Goal: Check status: Check status

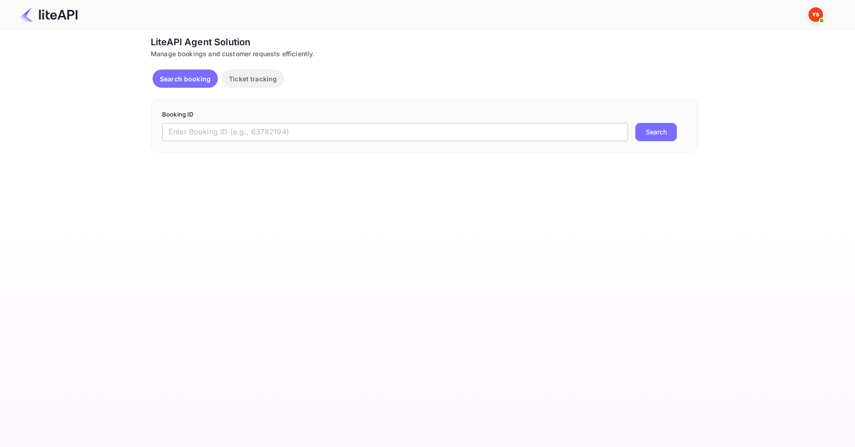
click at [337, 128] on input "text" at bounding box center [395, 132] width 466 height 18
paste input "9084096"
type input "9084096"
click at [638, 127] on button "Search" at bounding box center [656, 132] width 42 height 18
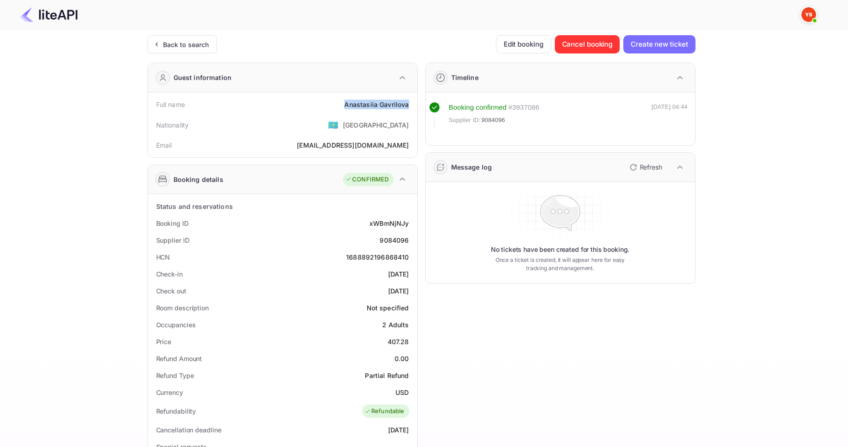
drag, startPoint x: 339, startPoint y: 101, endPoint x: 411, endPoint y: 104, distance: 71.8
click at [411, 104] on div "Full name Anastasiia Gavrilova" at bounding box center [283, 104] width 262 height 17
copy div "Anastasiia Gavrilova"
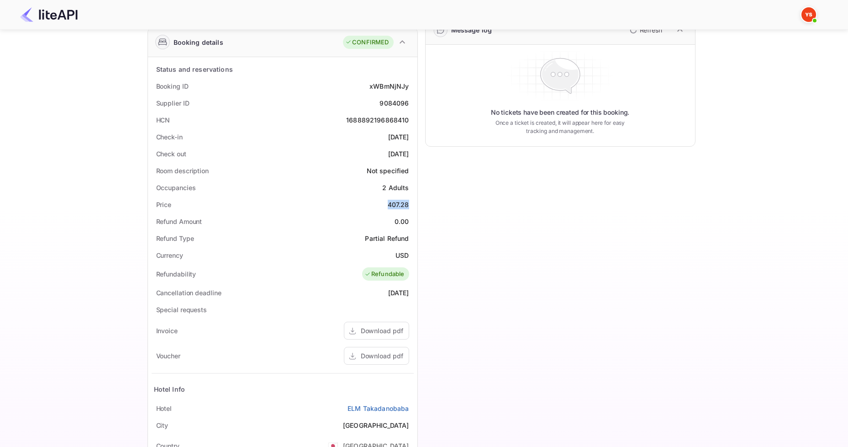
drag, startPoint x: 387, startPoint y: 203, endPoint x: 411, endPoint y: 203, distance: 23.8
click at [411, 203] on div "Price 407.28" at bounding box center [283, 204] width 262 height 17
copy div "407.28"
click at [559, 269] on div "Timeline Booking confirmed # 3937086 Supplier ID: 9084096 26 Aug 2025 04:44 Mes…" at bounding box center [557, 234] width 278 height 632
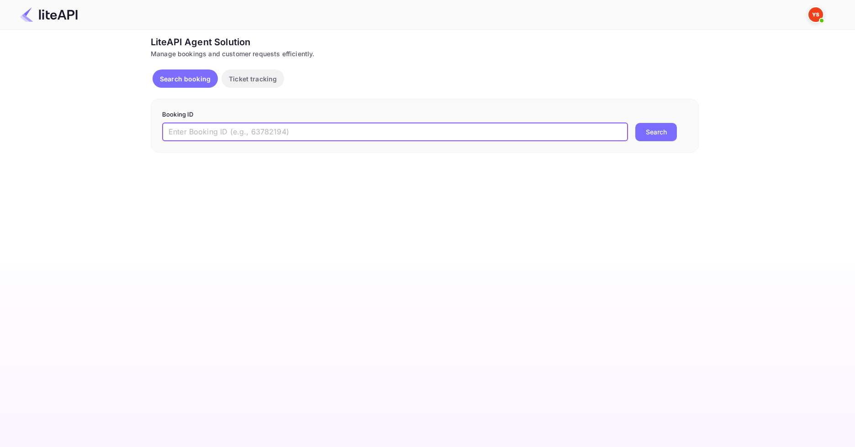
paste input "7967660"
type input "7967660"
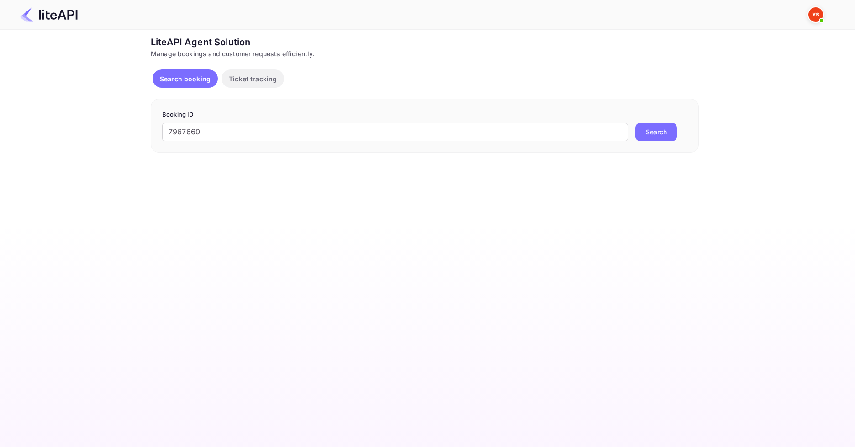
click at [650, 127] on button "Search" at bounding box center [656, 132] width 42 height 18
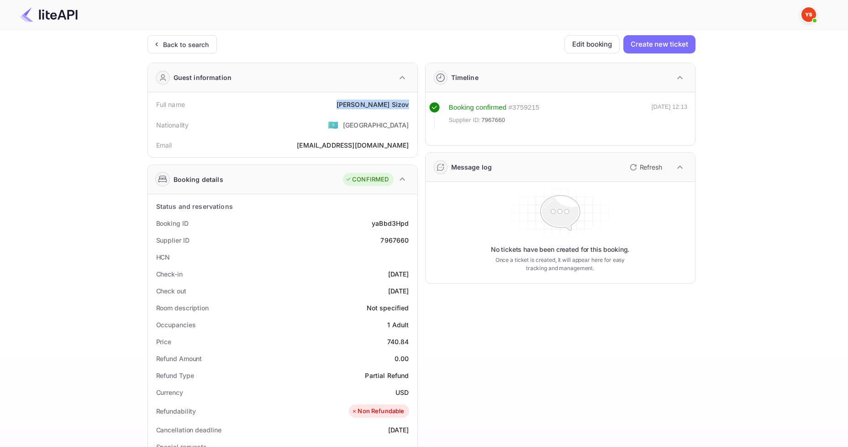
drag, startPoint x: 358, startPoint y: 104, endPoint x: 411, endPoint y: 101, distance: 53.1
click at [411, 101] on div "Full name [PERSON_NAME]" at bounding box center [283, 104] width 262 height 17
copy div "[PERSON_NAME]"
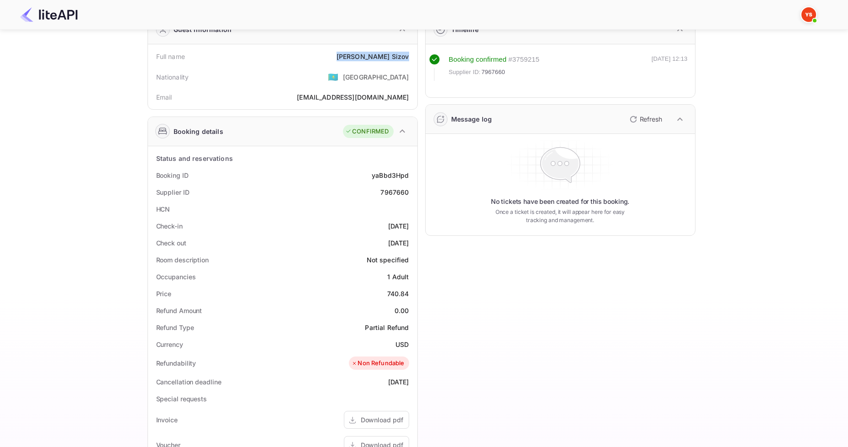
scroll to position [91, 0]
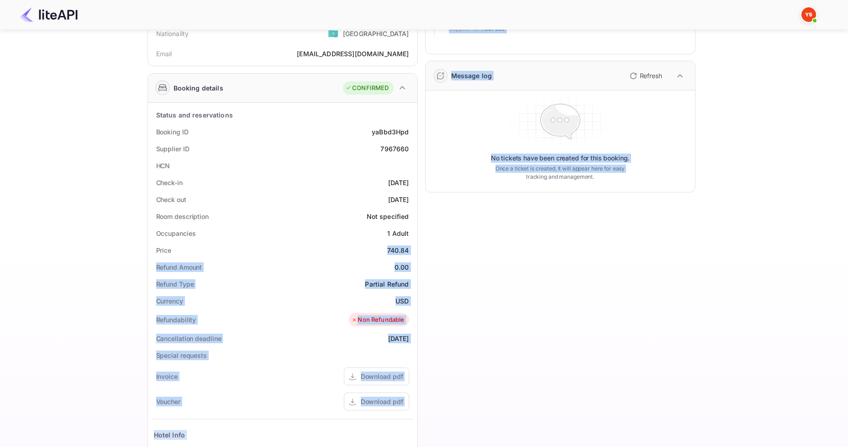
drag, startPoint x: 372, startPoint y: 251, endPoint x: 418, endPoint y: 250, distance: 45.7
click at [418, 250] on div "Guest information Full name [PERSON_NAME] Nationality 🇰🇿 [DEMOGRAPHIC_DATA] Ema…" at bounding box center [417, 280] width 555 height 632
copy div "740.84 Refund Amount 0.00 Refund Type Partial Refund Currency USD Refundability…"
click at [460, 284] on div "Timeline Booking confirmed # 3759215 Supplier ID: 7967660 [DATE] 12:13 Message …" at bounding box center [557, 280] width 278 height 632
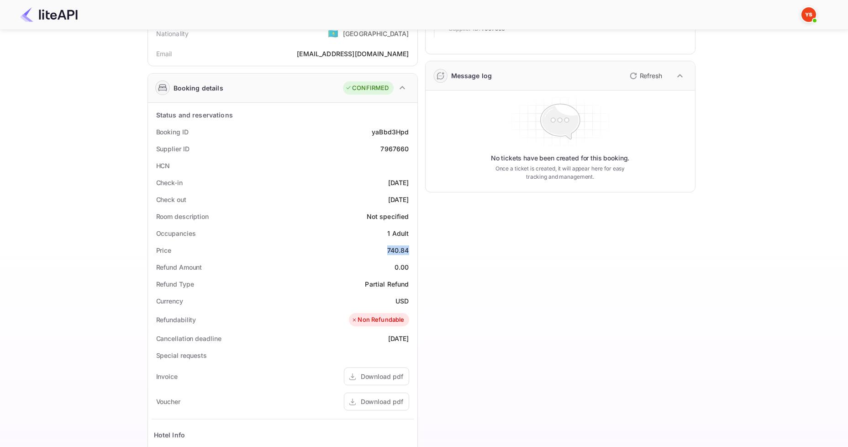
drag, startPoint x: 385, startPoint y: 249, endPoint x: 409, endPoint y: 248, distance: 24.2
click at [409, 248] on div "Price 740.84" at bounding box center [283, 250] width 262 height 17
copy div "740.84"
